Goal: Task Accomplishment & Management: Manage account settings

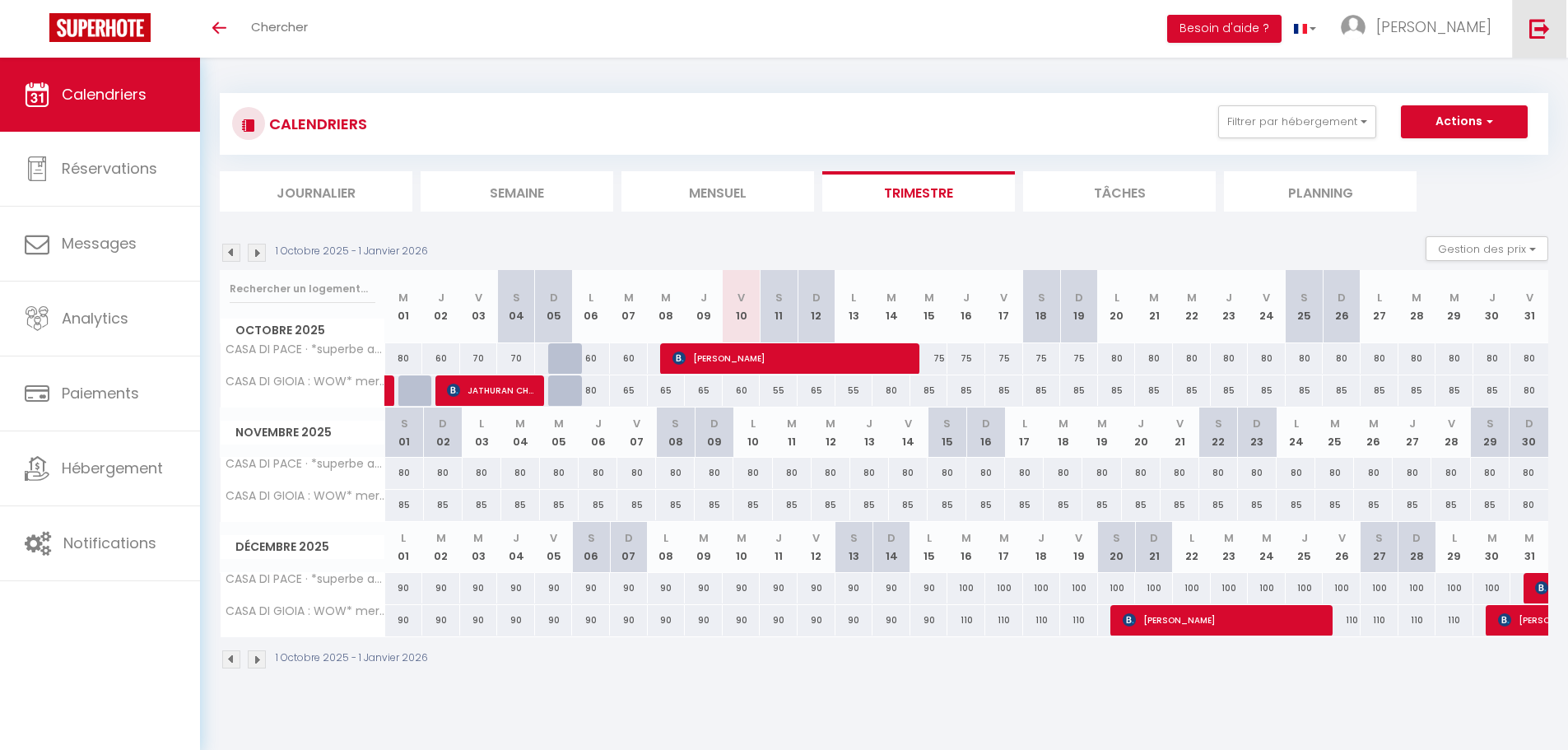
click at [1543, 30] on img at bounding box center [1539, 28] width 20 height 20
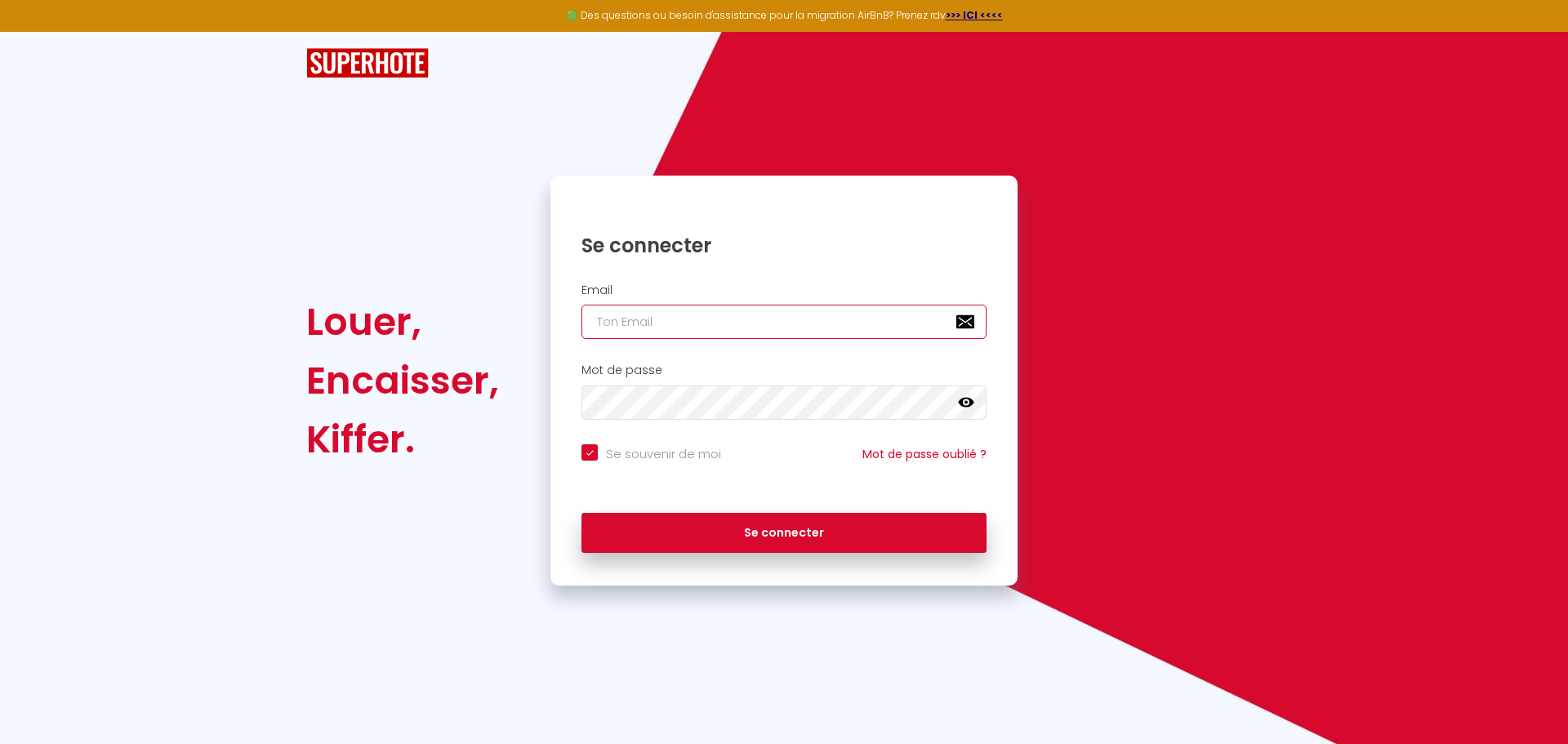
type input "[EMAIL_ADDRESS][DOMAIN_NAME]"
checkbox input "true"
